Goal: Information Seeking & Learning: Check status

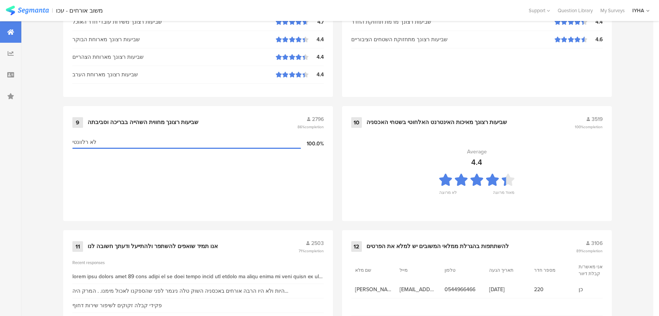
scroll to position [801, 0]
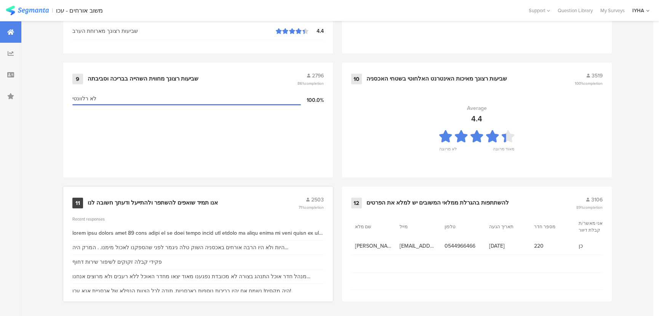
click at [90, 259] on div "פקידי קבלה זקוקים לשיפור שירות דחוף" at bounding box center [117, 262] width 90 height 8
click at [136, 200] on div "אנו תמיד שואפים להשתפר ולהתייעל ודעתך חשובה לנו" at bounding box center [153, 203] width 130 height 8
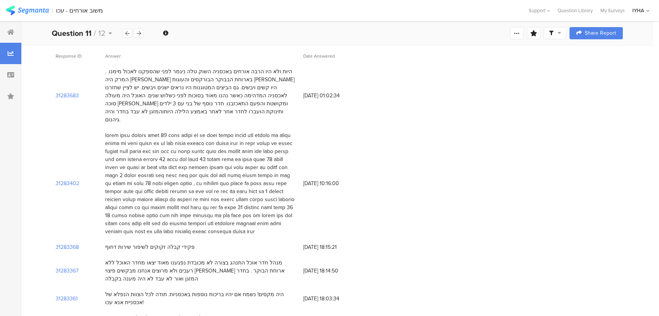
scroll to position [138, 0]
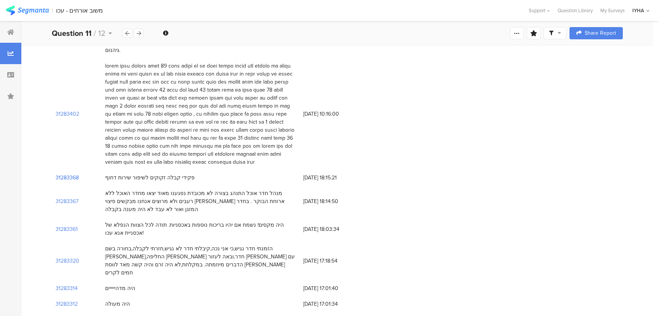
click at [71, 173] on section "31283368" at bounding box center [67, 177] width 23 height 8
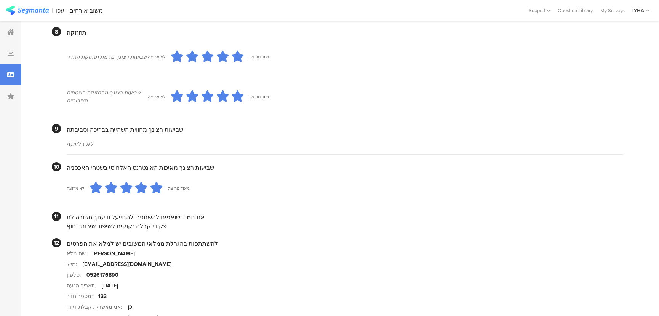
scroll to position [658, 0]
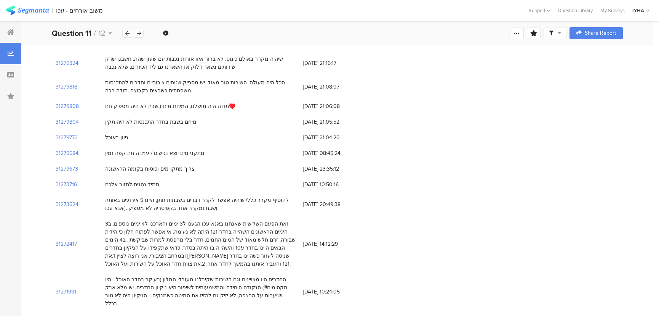
scroll to position [138, 0]
